Goal: Transaction & Acquisition: Purchase product/service

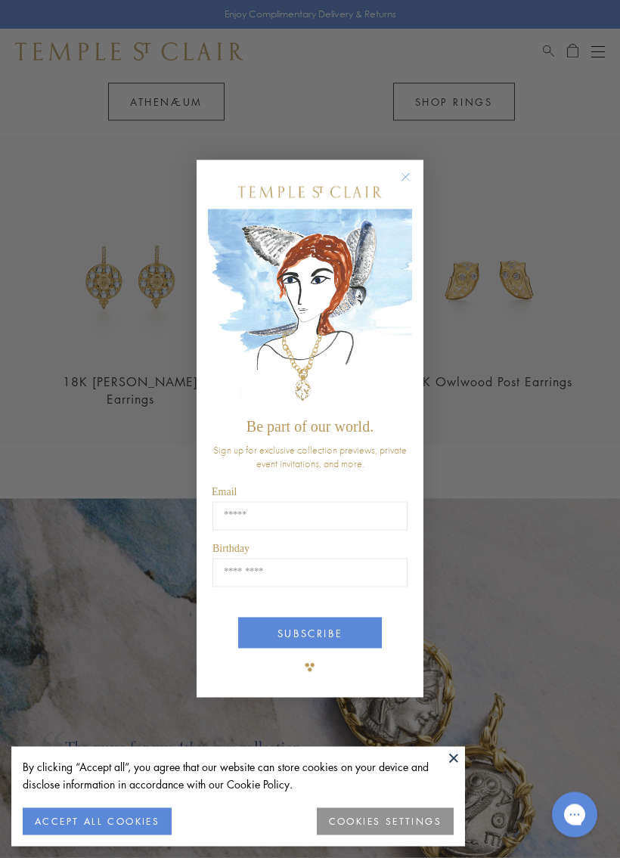
scroll to position [1323, 0]
click at [414, 169] on icon "Close dialog" at bounding box center [405, 177] width 19 height 19
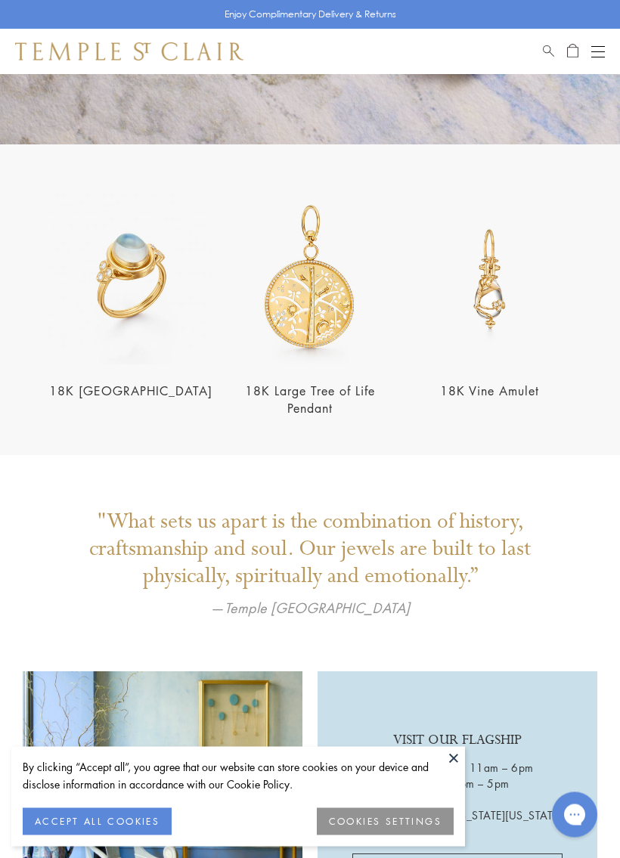
scroll to position [2130, 0]
click at [141, 268] on img at bounding box center [130, 279] width 170 height 170
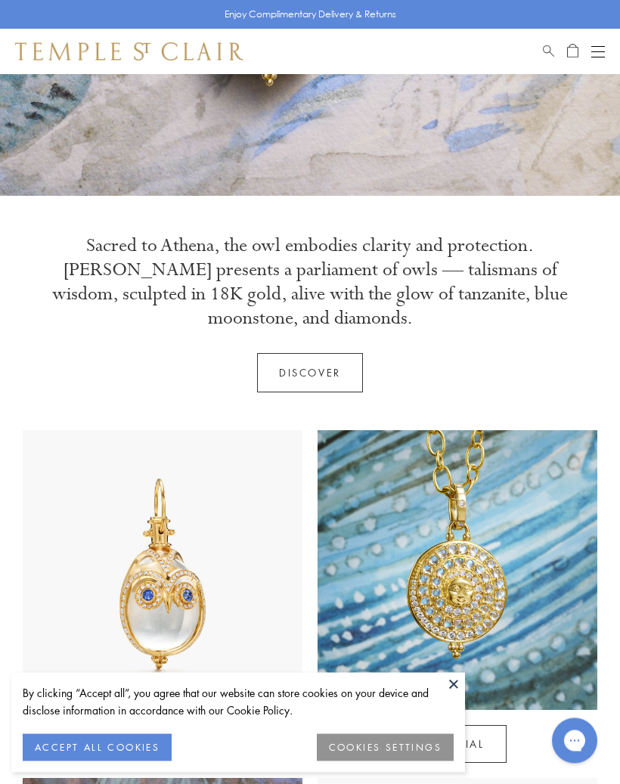
click at [597, 54] on button "Open navigation" at bounding box center [598, 51] width 14 height 18
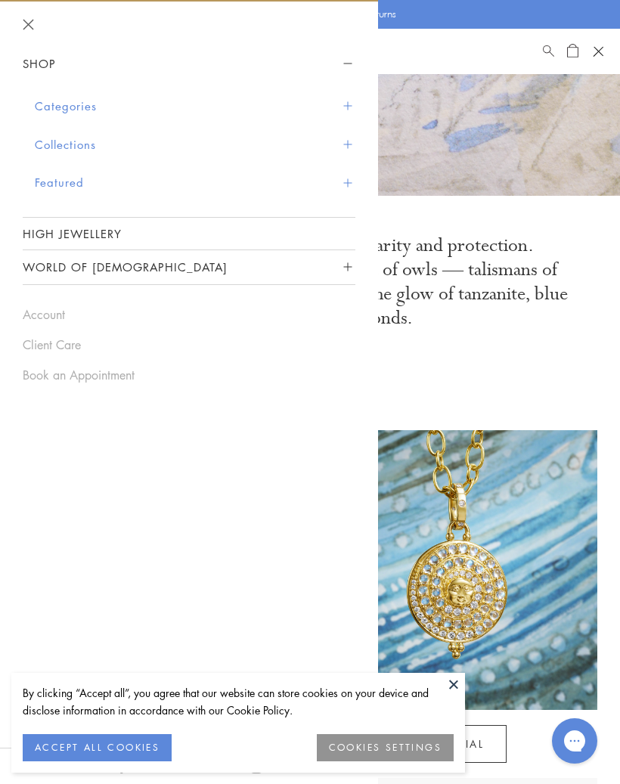
click at [83, 106] on button "Categories" at bounding box center [195, 106] width 321 height 39
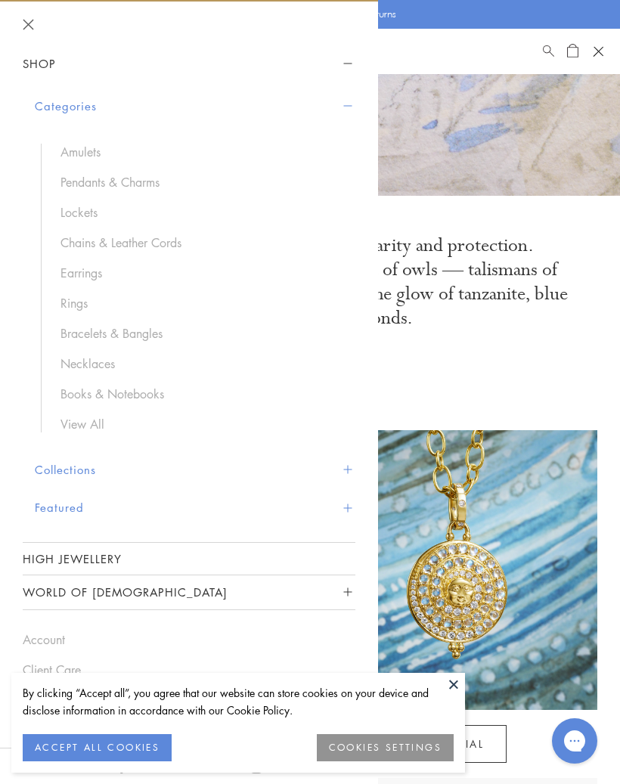
click at [119, 177] on link "Pendants & Charms" at bounding box center [200, 182] width 280 height 17
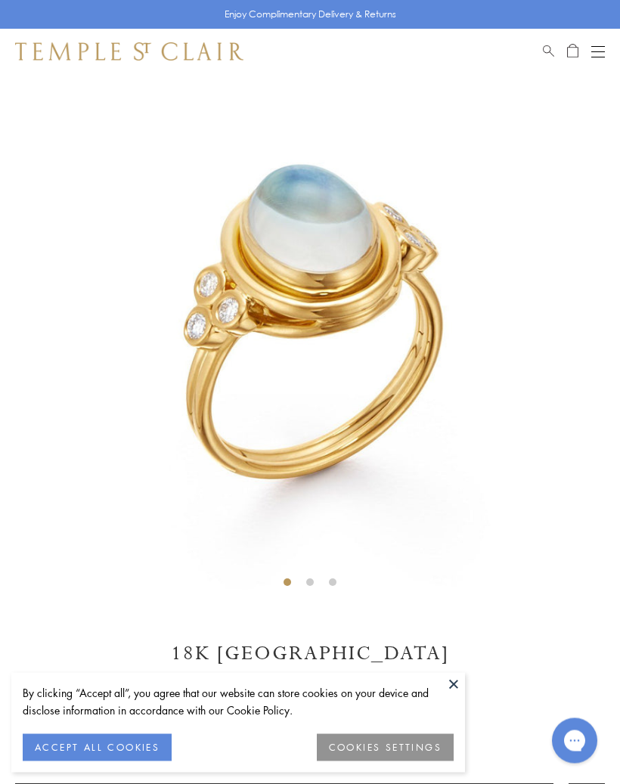
scroll to position [88, 0]
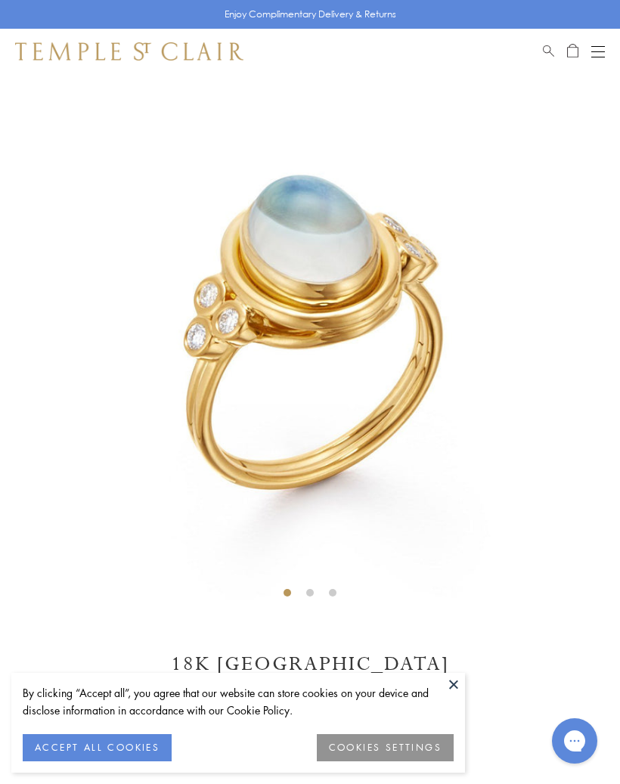
click at [309, 592] on li at bounding box center [310, 593] width 8 height 8
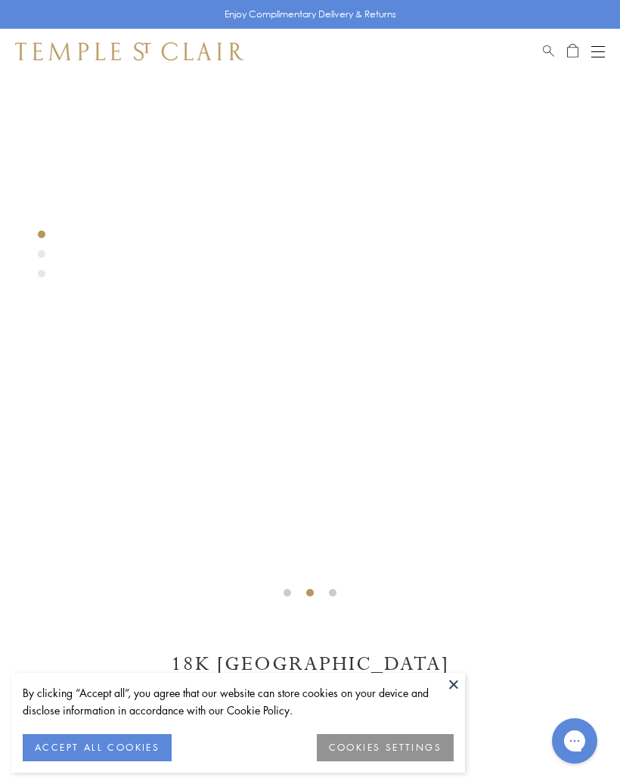
click at [335, 591] on li at bounding box center [333, 593] width 8 height 8
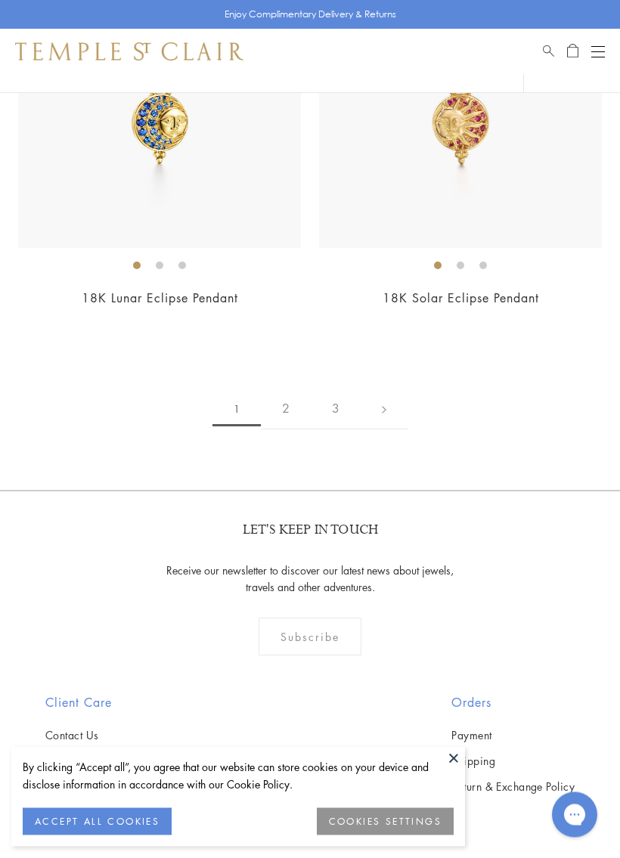
scroll to position [12698, 0]
click at [286, 387] on link "2" at bounding box center [286, 408] width 50 height 42
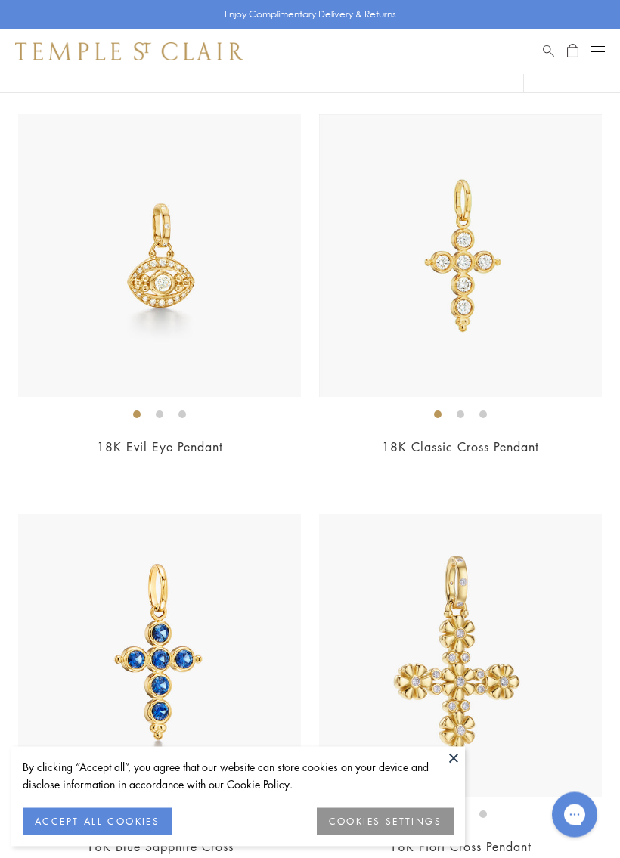
scroll to position [2548, 0]
click at [464, 411] on li at bounding box center [461, 415] width 8 height 8
click at [487, 415] on li at bounding box center [483, 415] width 8 height 8
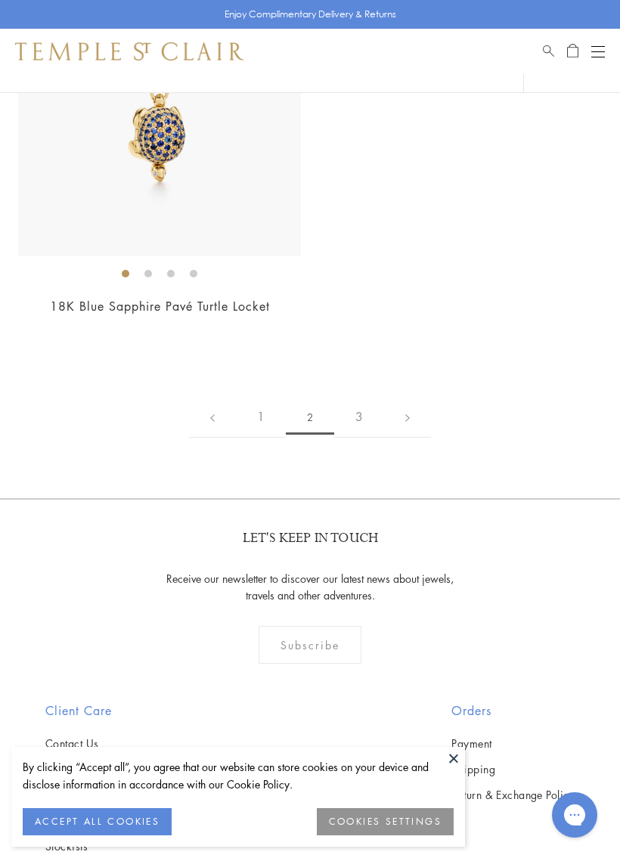
scroll to position [11530, 0]
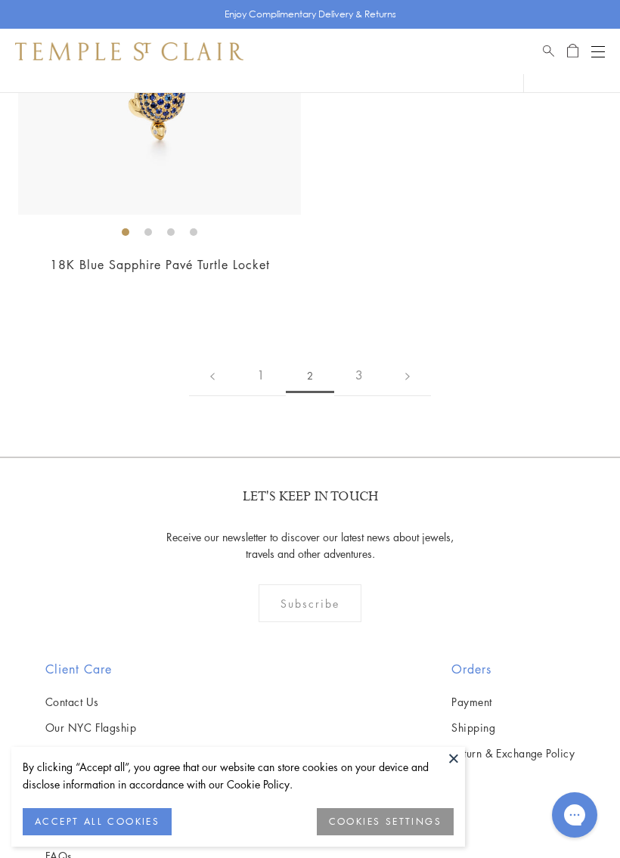
click at [358, 355] on link "3" at bounding box center [359, 376] width 50 height 42
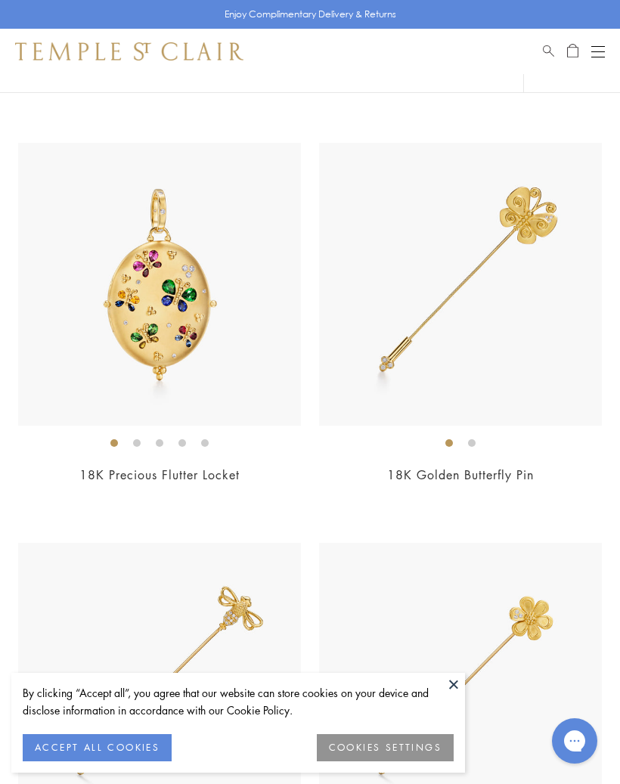
scroll to position [910, 0]
